Goal: Task Accomplishment & Management: Use online tool/utility

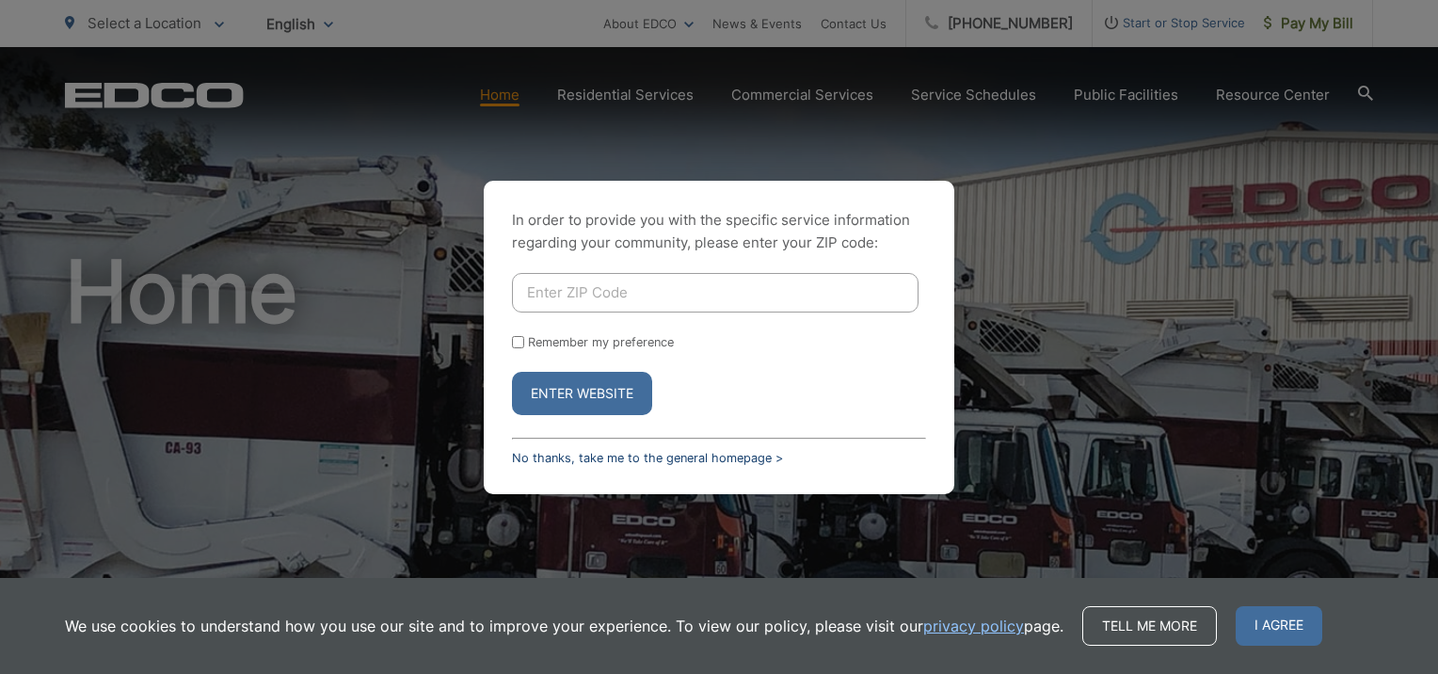
click at [537, 455] on link "No thanks, take me to the general homepage >" at bounding box center [647, 458] width 271 height 14
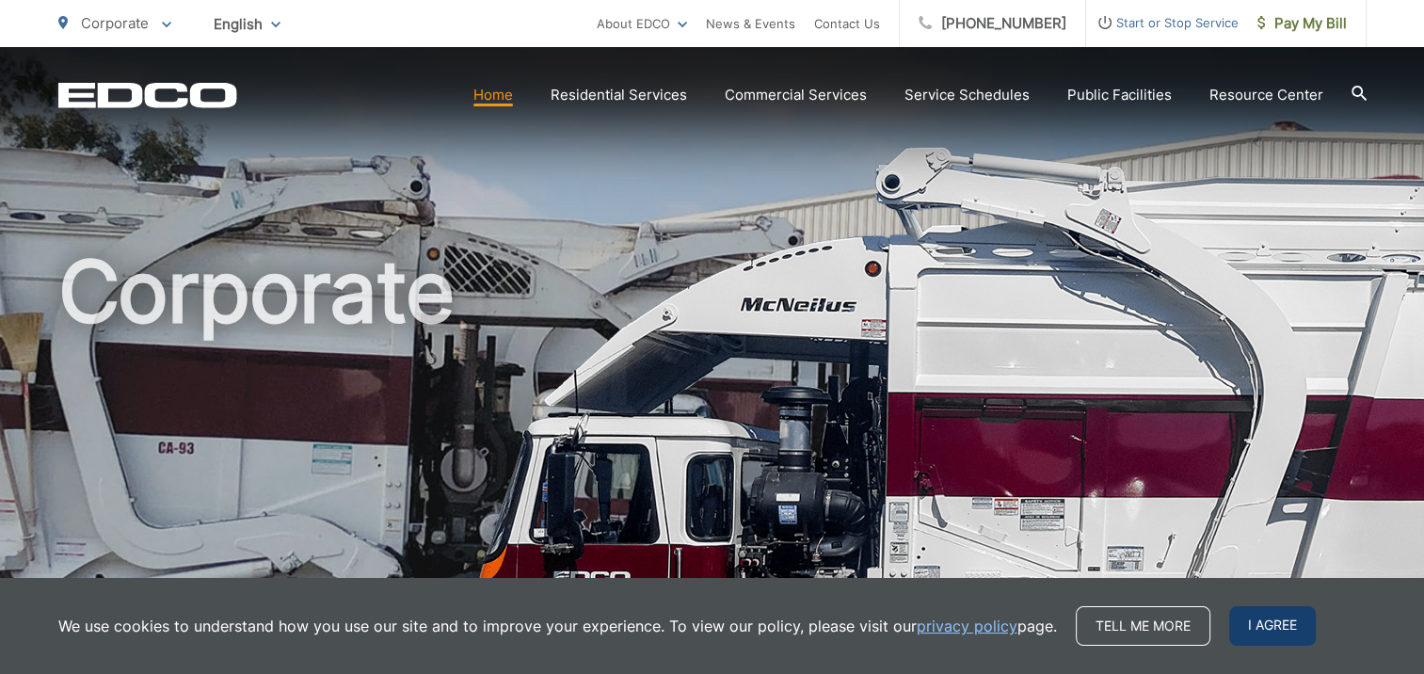
click at [1277, 633] on span "I agree" at bounding box center [1272, 626] width 87 height 40
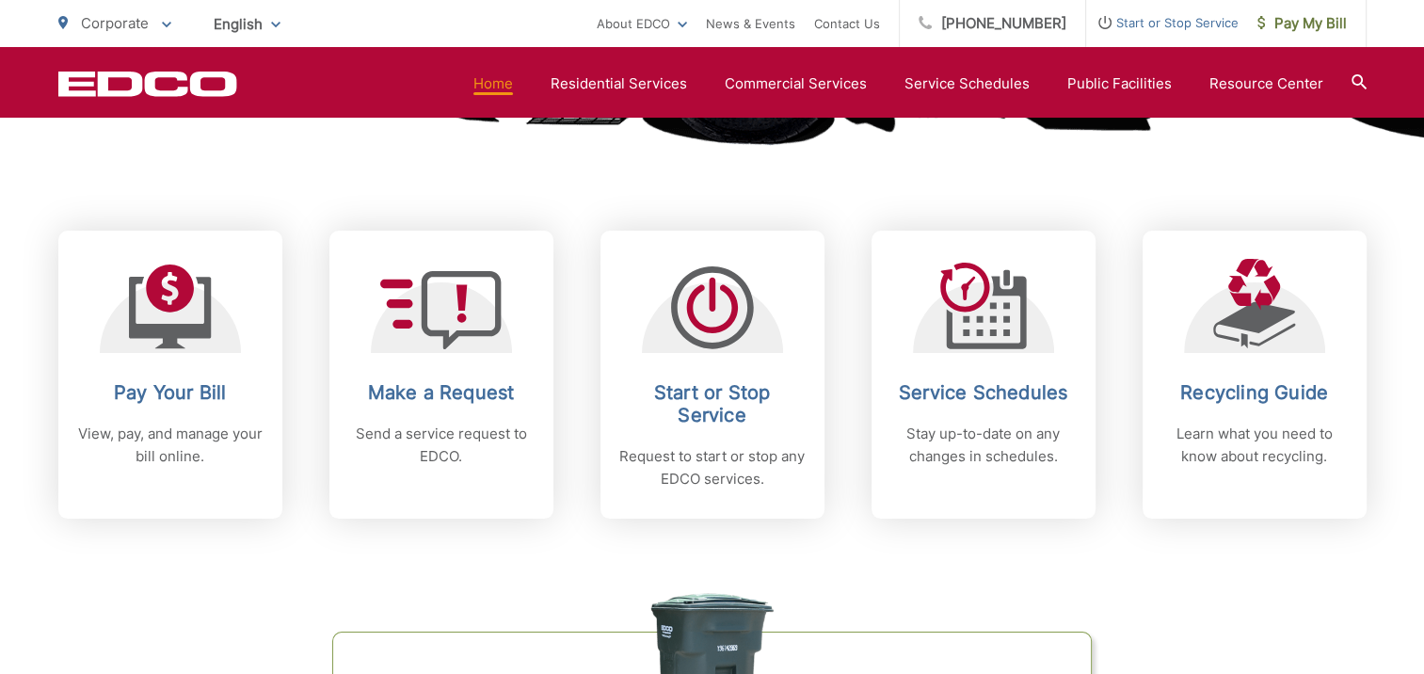
scroll to position [847, 0]
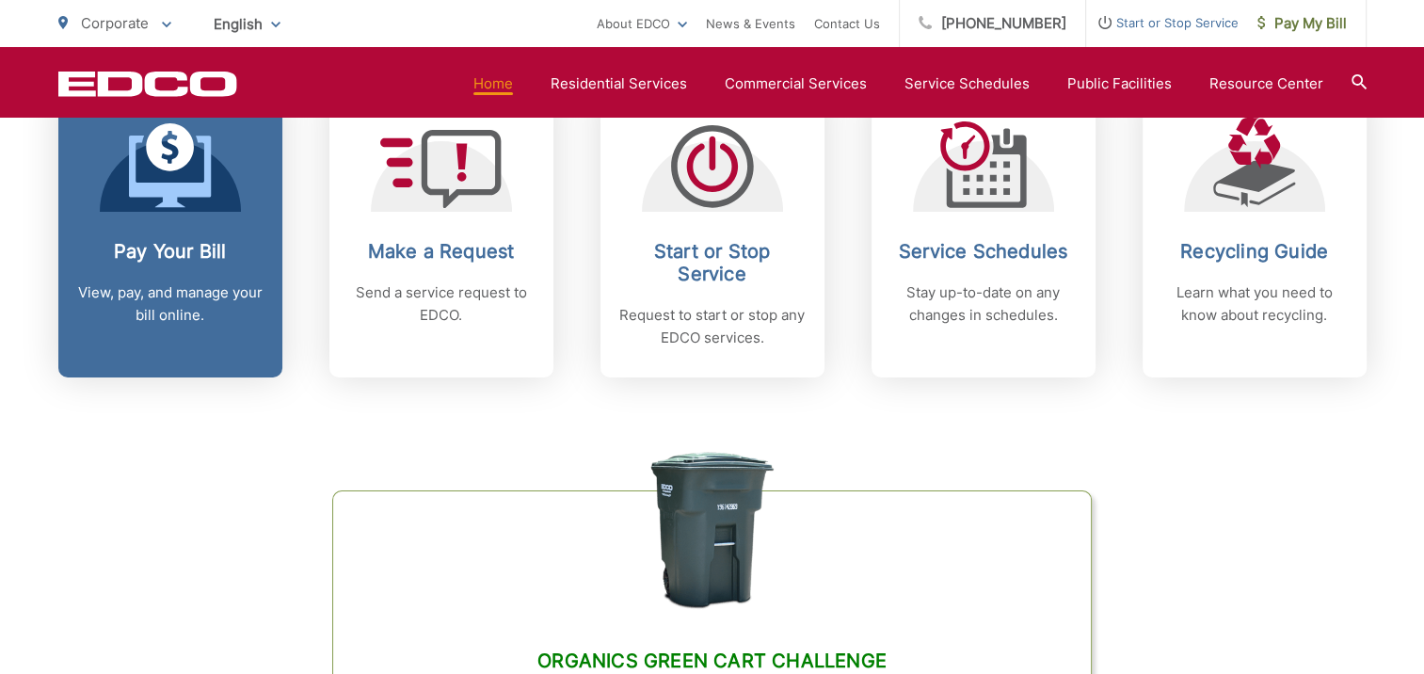
click at [171, 210] on span at bounding box center [170, 167] width 83 height 88
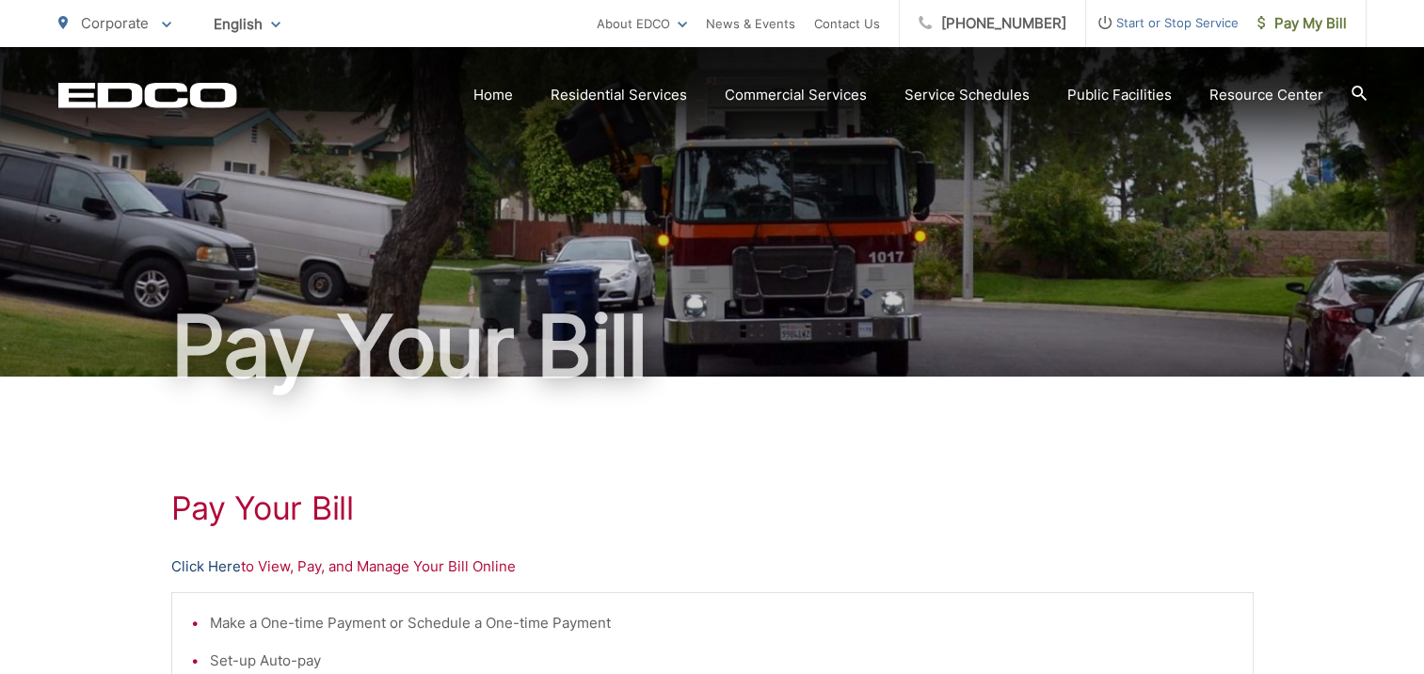
click at [204, 566] on link "Click Here" at bounding box center [206, 566] width 70 height 23
